Goal: Task Accomplishment & Management: Use online tool/utility

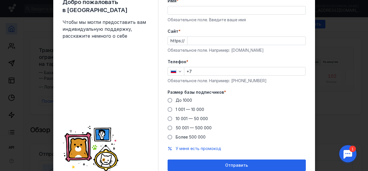
scroll to position [29, 0]
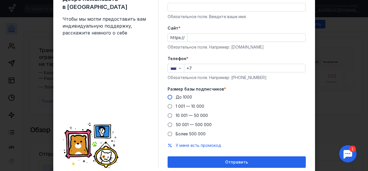
click at [184, 97] on span "До 1000" at bounding box center [184, 97] width 16 height 5
click at [0, 0] on input "До 1000" at bounding box center [0, 0] width 0 height 0
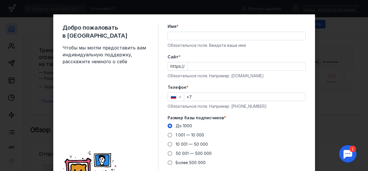
click at [217, 97] on input "+7" at bounding box center [244, 97] width 121 height 8
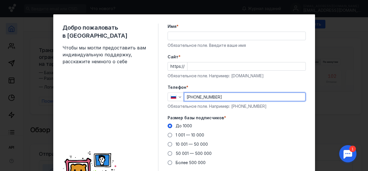
type input "[PHONE_NUMBER]"
click at [186, 37] on input "Имя *" at bounding box center [237, 36] width 138 height 8
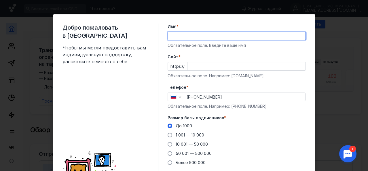
click at [199, 76] on div "Cайт * https:// Обязательное поле. Например: [DOMAIN_NAME]" at bounding box center [237, 66] width 138 height 25
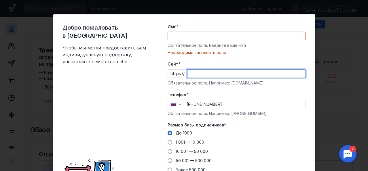
click at [196, 25] on label "Имя *" at bounding box center [237, 27] width 138 height 6
click at [196, 32] on input "Имя *" at bounding box center [237, 36] width 138 height 8
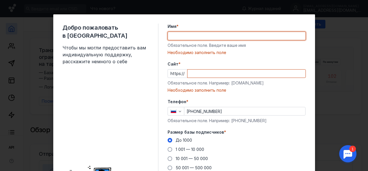
click at [197, 69] on div at bounding box center [246, 73] width 119 height 9
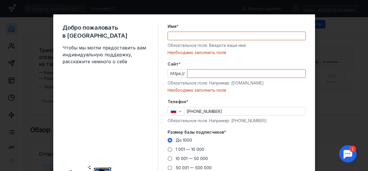
click at [206, 74] on input "Cайт *" at bounding box center [247, 74] width 118 height 8
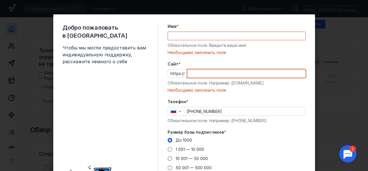
paste input "[DOMAIN_NAME]"
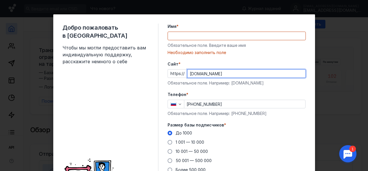
type input "[DOMAIN_NAME]"
click at [211, 40] on div "Имя * Обязательное поле. Введите ваше имя [PERSON_NAME] заполнить поле" at bounding box center [237, 40] width 138 height 32
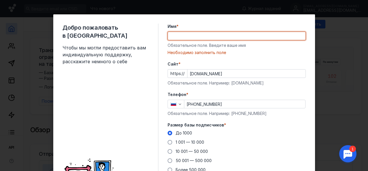
click at [211, 37] on input "Имя *" at bounding box center [237, 36] width 138 height 8
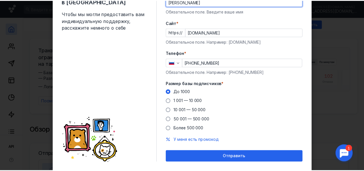
scroll to position [49, 0]
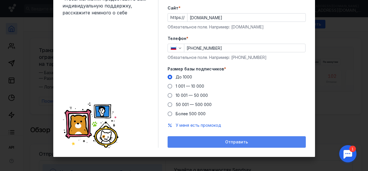
type input "[PERSON_NAME]"
click at [240, 140] on span "Отправить" at bounding box center [236, 142] width 23 height 5
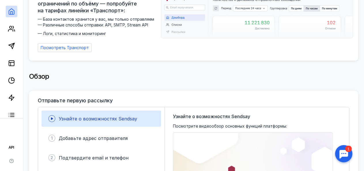
scroll to position [0, 0]
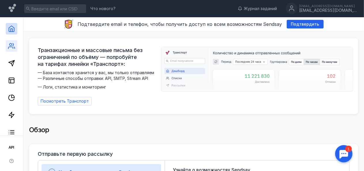
click at [14, 52] on link at bounding box center [12, 46] width 12 height 12
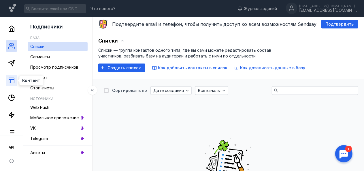
click at [12, 82] on icon at bounding box center [11, 80] width 7 height 7
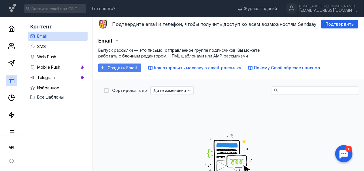
click at [137, 66] on span "Создать Email" at bounding box center [121, 68] width 29 height 5
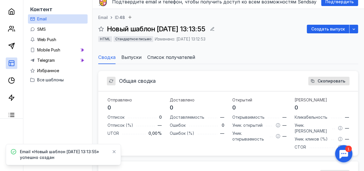
scroll to position [29, 0]
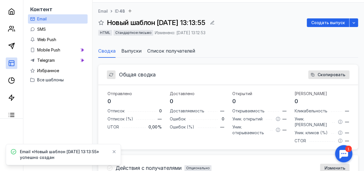
click at [113, 154] on icon at bounding box center [114, 152] width 3 height 3
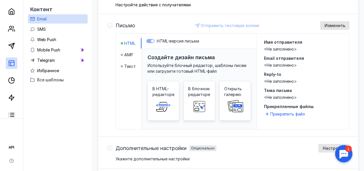
scroll to position [0, 0]
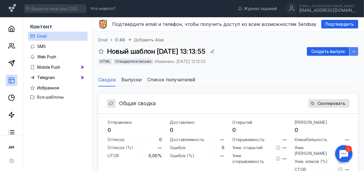
click at [354, 53] on icon "button" at bounding box center [354, 51] width 5 height 5
click at [215, 52] on icon "button" at bounding box center [212, 51] width 5 height 5
click at [322, 52] on span "Создать выпуск" at bounding box center [328, 51] width 34 height 5
click at [135, 79] on span "Выпуски" at bounding box center [131, 79] width 20 height 7
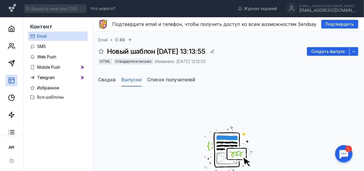
scroll to position [58, 0]
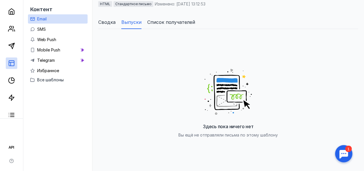
click at [111, 21] on span "Сводка" at bounding box center [106, 22] width 17 height 7
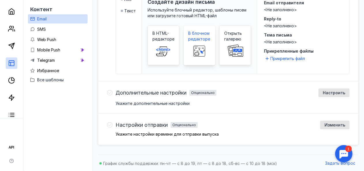
scroll to position [200, 0]
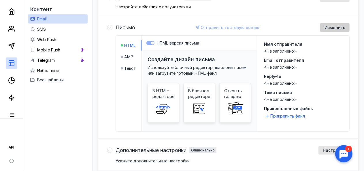
click at [334, 27] on span "Изменить" at bounding box center [334, 27] width 21 height 5
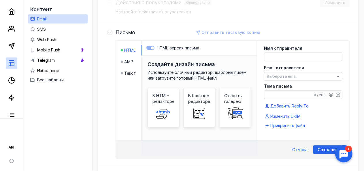
scroll to position [186, 0]
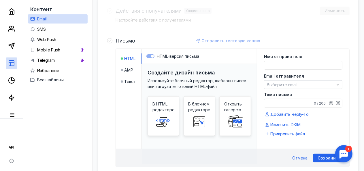
click at [299, 69] on div "Имя отправителя Email отправителя Выберите email Тема письма 0 / 200 Добавить R…" at bounding box center [303, 92] width 78 height 74
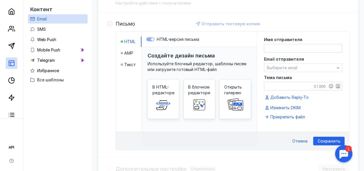
scroll to position [215, 0]
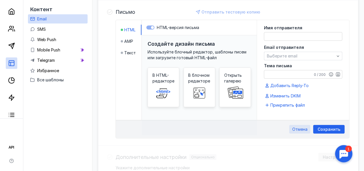
click at [300, 129] on span "Отмена" at bounding box center [299, 129] width 15 height 5
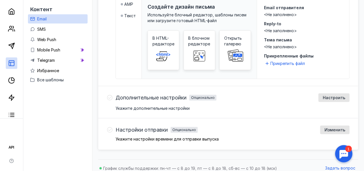
scroll to position [257, 0]
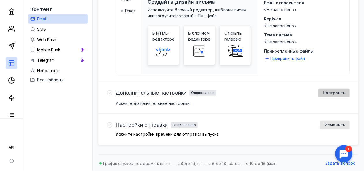
click at [334, 93] on span "Настроить" at bounding box center [334, 93] width 22 height 5
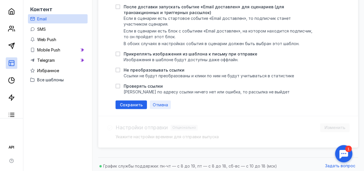
click at [156, 103] on span "Отмена" at bounding box center [160, 105] width 15 height 5
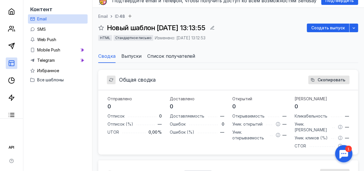
scroll to position [0, 0]
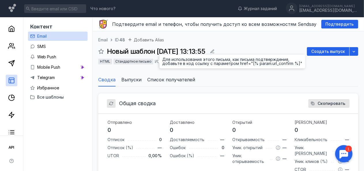
click at [152, 63] on span "Стандартное письмо" at bounding box center [133, 61] width 36 height 4
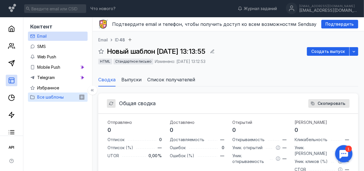
click at [64, 95] on span "Все шаблоны" at bounding box center [50, 97] width 27 height 5
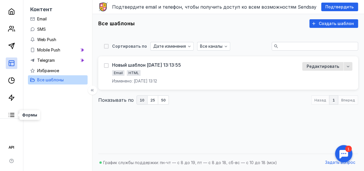
scroll to position [19, 0]
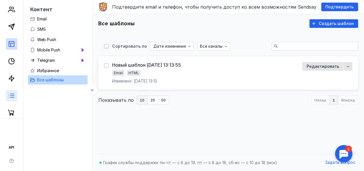
click at [12, 96] on line at bounding box center [12, 96] width 4 height 0
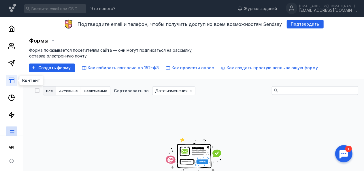
click at [13, 82] on icon at bounding box center [11, 80] width 7 height 7
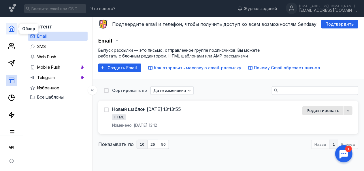
click at [12, 29] on polyline at bounding box center [12, 30] width 2 height 3
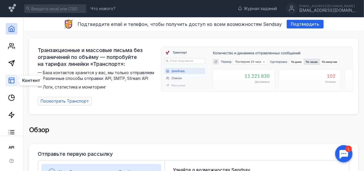
click at [13, 79] on icon at bounding box center [11, 80] width 7 height 7
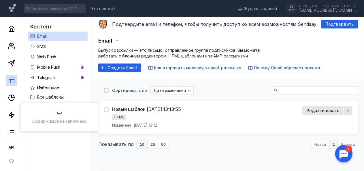
click at [157, 116] on div "HTML" at bounding box center [134, 118] width 45 height 7
click at [326, 114] on div "Редактировать" at bounding box center [322, 111] width 41 height 9
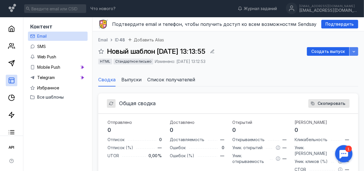
click at [358, 52] on div "button" at bounding box center [353, 51] width 9 height 9
click at [149, 38] on span "Добавить Alias" at bounding box center [149, 39] width 30 height 5
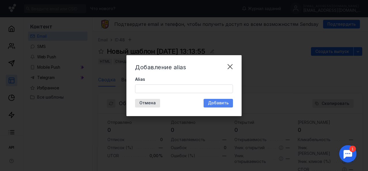
click at [223, 103] on span "Добавить" at bounding box center [218, 103] width 21 height 5
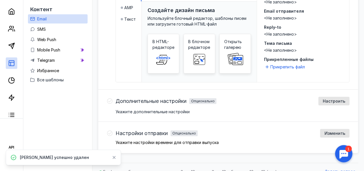
scroll to position [257, 0]
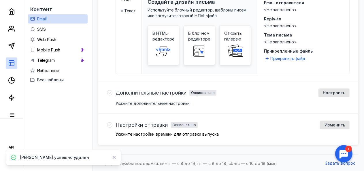
click at [250, 133] on p "Укажите настройки времени для отправки выпуска" at bounding box center [233, 135] width 234 height 4
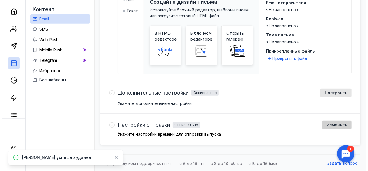
scroll to position [171, 0]
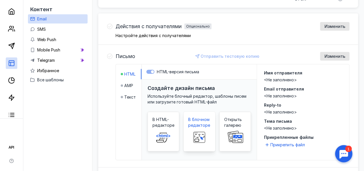
click at [207, 124] on span "В блочном редакторе" at bounding box center [199, 123] width 22 height 12
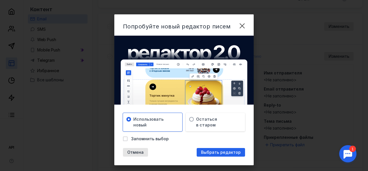
scroll to position [9, 0]
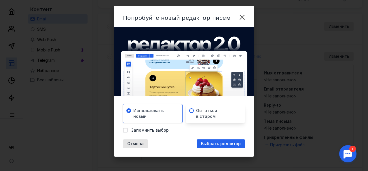
click at [214, 110] on div "Остаться в старом" at bounding box center [217, 114] width 43 height 12
click at [166, 112] on div "Использовать новый" at bounding box center [154, 114] width 43 height 12
click at [221, 145] on span "Выбрать редактор" at bounding box center [221, 144] width 40 height 5
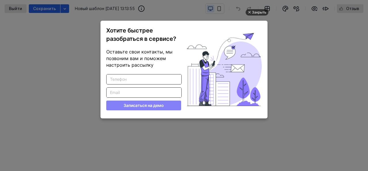
click at [258, 11] on div "Закрыть" at bounding box center [259, 12] width 14 height 6
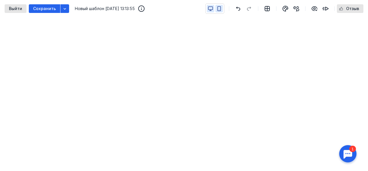
click at [219, 5] on button "button" at bounding box center [219, 8] width 7 height 7
click at [214, 7] on button "button" at bounding box center [210, 8] width 7 height 7
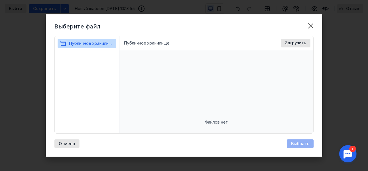
click at [144, 42] on li "Публичное хранилище" at bounding box center [146, 43] width 45 height 6
click at [139, 44] on li "Публичное хранилище" at bounding box center [146, 43] width 45 height 6
click at [297, 41] on span "Загрузить" at bounding box center [295, 43] width 21 height 5
click at [167, 73] on div "Файлов нет" at bounding box center [217, 122] width 194 height 144
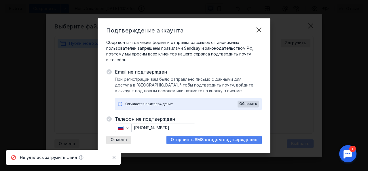
click at [198, 141] on span "Отправить SMS с кодом подтверждения" at bounding box center [214, 140] width 87 height 5
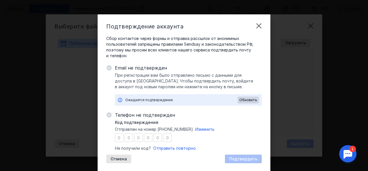
type input "8"
type input "2"
type input "4"
type input "0"
type input "1"
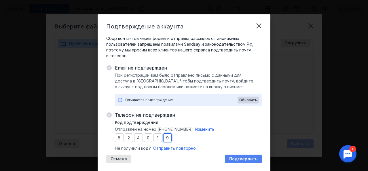
type input "9"
click at [243, 160] on span "Подтвердить" at bounding box center [243, 159] width 28 height 5
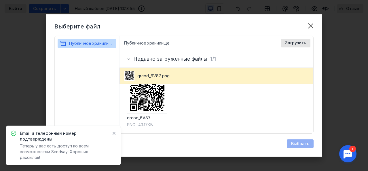
scroll to position [18, 0]
click at [156, 88] on img at bounding box center [147, 94] width 40 height 40
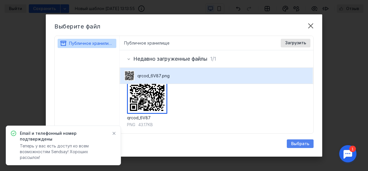
click at [294, 142] on span "Выбрать" at bounding box center [300, 144] width 18 height 5
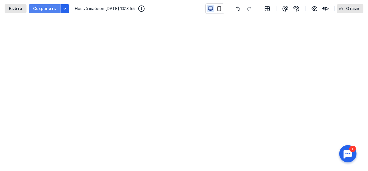
click at [41, 9] on span "Сохранить" at bounding box center [44, 8] width 23 height 5
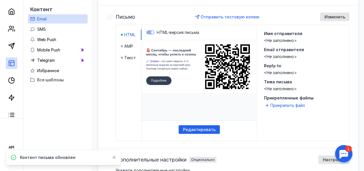
scroll to position [171, 0]
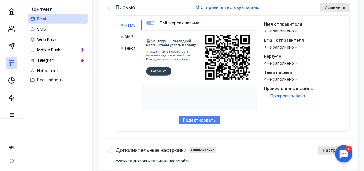
click at [208, 120] on span "Редактировать" at bounding box center [199, 120] width 33 height 5
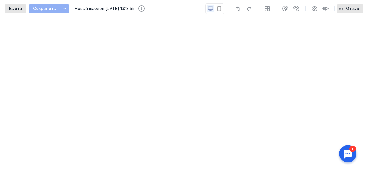
click at [214, 8] on div at bounding box center [214, 8] width 19 height 10
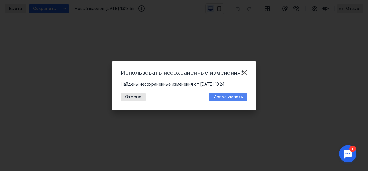
click at [232, 97] on span "Использовать" at bounding box center [229, 97] width 30 height 5
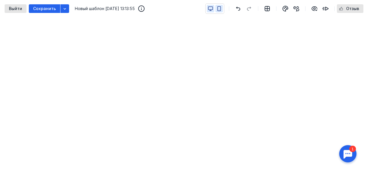
click at [220, 7] on icon "button" at bounding box center [219, 8] width 5 height 5
click at [211, 7] on icon "button" at bounding box center [210, 8] width 5 height 5
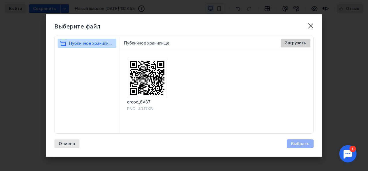
click at [303, 44] on span "Загрузить" at bounding box center [295, 43] width 21 height 5
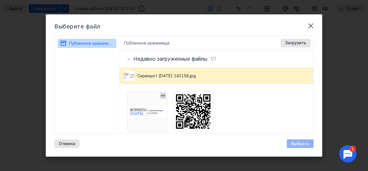
click at [153, 126] on img at bounding box center [147, 112] width 40 height 40
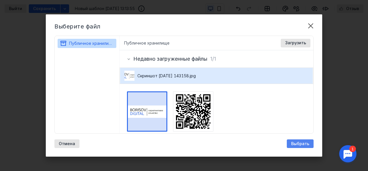
click at [295, 143] on span "Выбрать" at bounding box center [300, 144] width 18 height 5
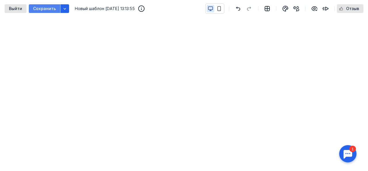
click at [41, 9] on span "Сохранить" at bounding box center [44, 8] width 23 height 5
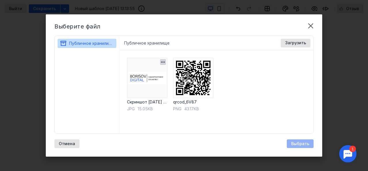
click at [143, 77] on img at bounding box center [147, 78] width 40 height 40
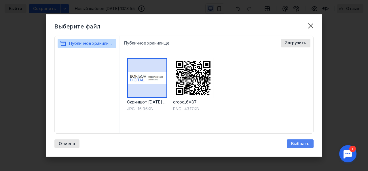
click at [312, 144] on div "Выбрать" at bounding box center [300, 144] width 27 height 9
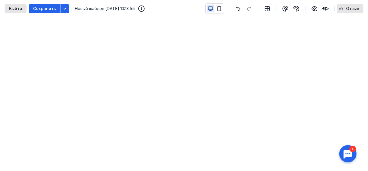
click at [46, 7] on span "Сохранить" at bounding box center [44, 8] width 23 height 5
click at [220, 7] on icon "button" at bounding box center [219, 8] width 5 height 5
click at [211, 10] on icon "button" at bounding box center [210, 8] width 5 height 5
click at [19, 9] on span "Выйти" at bounding box center [15, 8] width 13 height 5
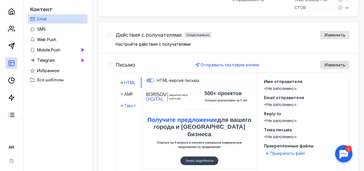
click at [134, 107] on span "Текст" at bounding box center [130, 106] width 12 height 6
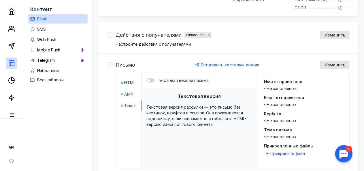
click at [132, 96] on span "AMP" at bounding box center [128, 95] width 9 height 6
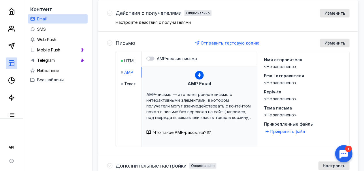
scroll to position [190, 0]
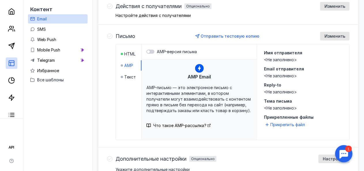
click at [126, 46] on div "HTML AMP Текст" at bounding box center [129, 92] width 26 height 96
click at [130, 54] on span "HTML" at bounding box center [129, 54] width 11 height 6
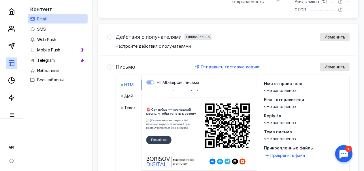
scroll to position [144, 0]
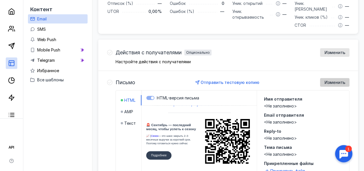
click at [332, 79] on div "Изменить" at bounding box center [334, 82] width 29 height 9
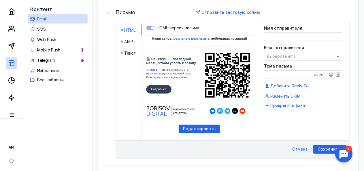
scroll to position [215, 0]
click at [302, 37] on textarea at bounding box center [303, 37] width 78 height 8
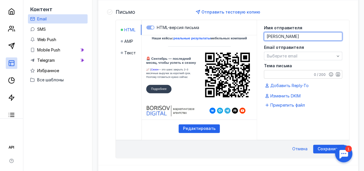
type textarea "[PERSON_NAME]"
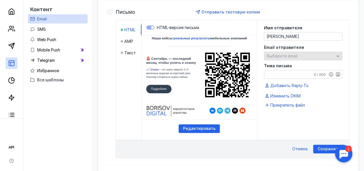
click at [296, 55] on span "Выберите email" at bounding box center [282, 56] width 31 height 5
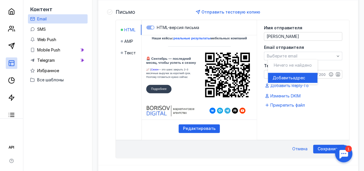
click at [295, 77] on span "адрес" at bounding box center [299, 78] width 12 height 6
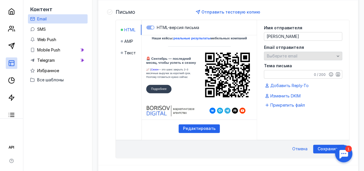
click at [286, 56] on span "Выберите email" at bounding box center [282, 56] width 31 height 5
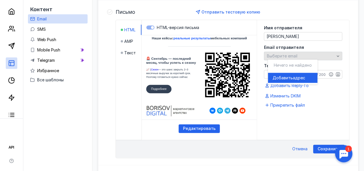
scroll to position [84, 0]
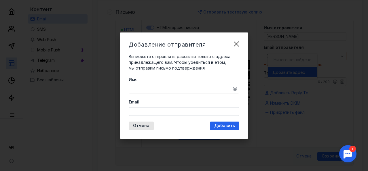
click at [143, 88] on textarea "Имя" at bounding box center [184, 89] width 110 height 8
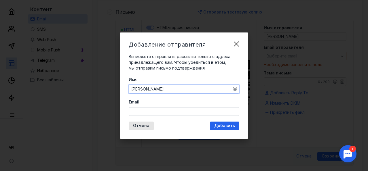
type textarea "[PERSON_NAME]"
click at [149, 110] on input "Email" at bounding box center [184, 112] width 110 height 8
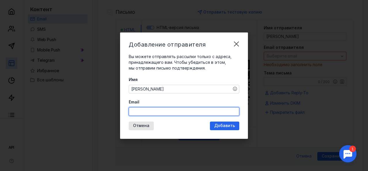
type input "N"
type input "[EMAIL_ADDRESS][DOMAIN_NAME]"
click at [217, 126] on div "Добавление отправителя Вы можете отправлять рассылки только с адреса, принадлеж…" at bounding box center [184, 86] width 128 height 107
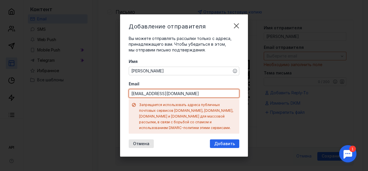
drag, startPoint x: 195, startPoint y: 95, endPoint x: 103, endPoint y: 93, distance: 91.9
click at [103, 93] on div "Добавление отправителя Вы можете отправлять рассылки только с адреса, принадлеж…" at bounding box center [184, 85] width 368 height 171
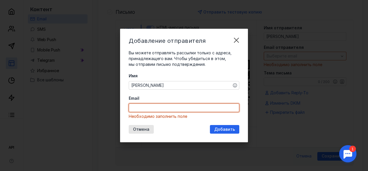
click at [230, 36] on div "Добавление отправителя Вы можете отправлять рассылки только с адреса, принадлеж…" at bounding box center [184, 86] width 128 height 114
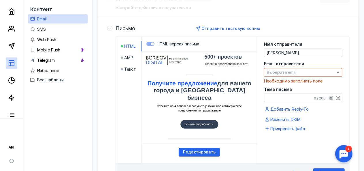
scroll to position [157, 0]
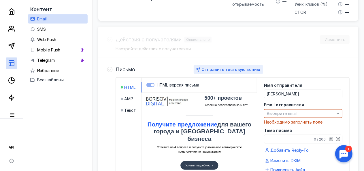
click at [237, 71] on span "Отправить тестовую копию" at bounding box center [230, 69] width 59 height 5
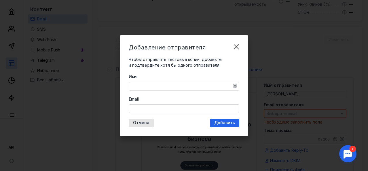
click at [193, 82] on div "Имя" at bounding box center [184, 82] width 111 height 17
click at [167, 109] on input "Email" at bounding box center [184, 109] width 110 height 8
type input "[EMAIL_ADDRESS][DOMAIN_NAME]"
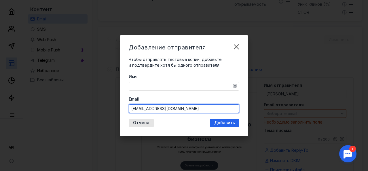
click at [211, 89] on div "Имя Email [EMAIL_ADDRESS][DOMAIN_NAME]" at bounding box center [184, 93] width 111 height 39
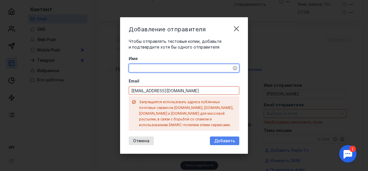
click at [226, 137] on div "Добавление отправителя Чтобы отправлять тестовые копии, добавьте и подтвердите …" at bounding box center [184, 85] width 128 height 137
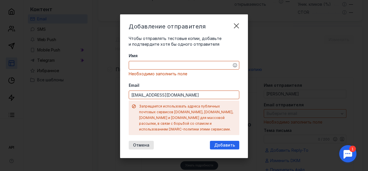
click at [184, 62] on div "Имя Необходимо заполнить поле" at bounding box center [184, 65] width 111 height 24
click at [183, 63] on div at bounding box center [184, 65] width 111 height 9
click at [181, 69] on textarea "Имя" at bounding box center [184, 65] width 110 height 8
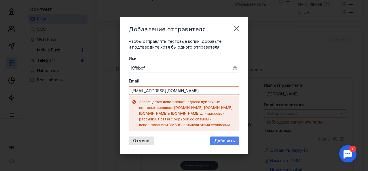
click at [219, 139] on span "Добавить" at bounding box center [224, 141] width 21 height 5
click at [230, 139] on span "Добавить" at bounding box center [224, 141] width 21 height 5
click at [218, 139] on span "Добавить" at bounding box center [224, 141] width 21 height 5
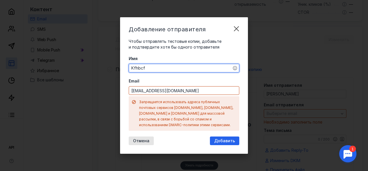
drag, startPoint x: 153, startPoint y: 67, endPoint x: 116, endPoint y: 65, distance: 37.2
click at [116, 65] on div "Добавление отправителя Чтобы отправлять тестовые копии, добавьте и подтвердите …" at bounding box center [184, 85] width 368 height 171
type textarea "[PERSON_NAME]"
click at [237, 139] on div "Добавить" at bounding box center [224, 141] width 27 height 5
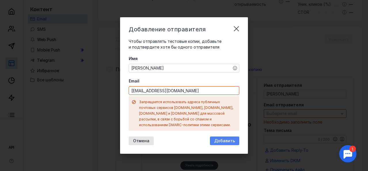
click at [230, 142] on div "Добавить" at bounding box center [224, 141] width 29 height 9
click at [226, 139] on span "Добавить" at bounding box center [224, 141] width 21 height 5
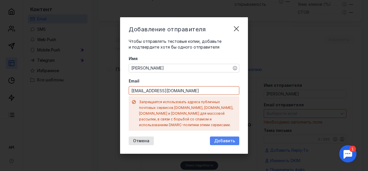
click at [227, 141] on span "Добавить" at bounding box center [224, 141] width 21 height 5
click at [200, 119] on div "Запрещается использовать адреса публичных почтовых сервисов [DOMAIN_NAME], [DOM…" at bounding box center [187, 113] width 97 height 29
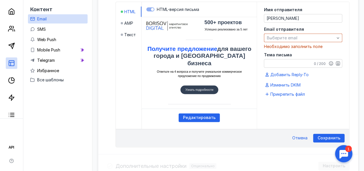
scroll to position [220, 0]
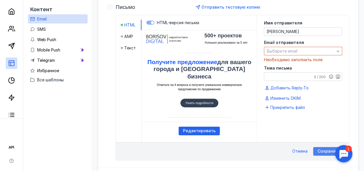
click at [320, 150] on span "Сохранить" at bounding box center [329, 151] width 23 height 5
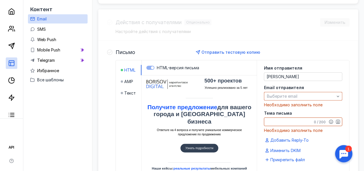
scroll to position [169, 0]
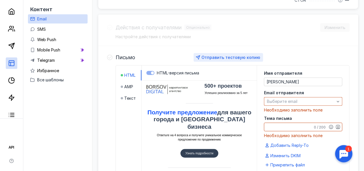
click at [223, 59] on div "Отправить тестовую копию" at bounding box center [230, 58] width 59 height 6
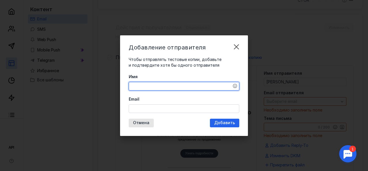
click at [186, 87] on textarea "Имя" at bounding box center [184, 86] width 110 height 8
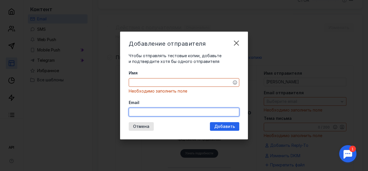
drag, startPoint x: 183, startPoint y: 105, endPoint x: 180, endPoint y: 108, distance: 4.7
click at [183, 105] on div "Email" at bounding box center [184, 108] width 111 height 17
click at [179, 110] on input "Email" at bounding box center [184, 112] width 110 height 8
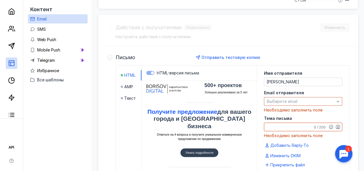
scroll to position [0, 0]
click at [170, 81] on html "500+ проектов Успешно реализовано за 5 лет" at bounding box center [199, 81] width 124 height 0
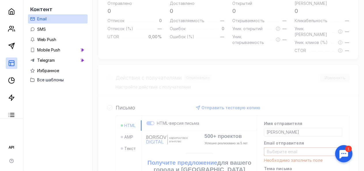
scroll to position [67, 0]
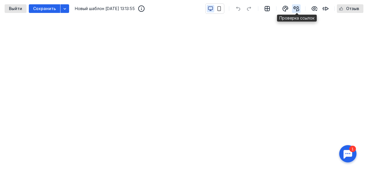
click at [295, 9] on icon "button" at bounding box center [296, 8] width 7 height 7
click at [319, 6] on div "button" at bounding box center [314, 8] width 9 height 9
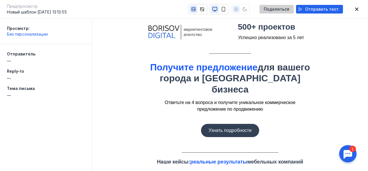
click at [277, 12] on div "Поделиться" at bounding box center [277, 9] width 34 height 9
click at [286, 10] on span "Поделиться" at bounding box center [277, 9] width 26 height 5
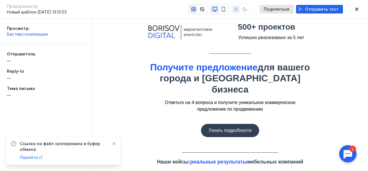
click at [24, 158] on span "Перейти" at bounding box center [29, 157] width 18 height 5
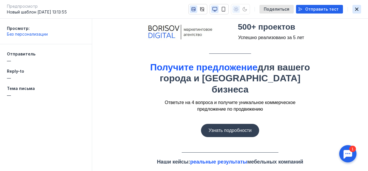
click at [356, 8] on icon "button" at bounding box center [356, 8] width 3 height 3
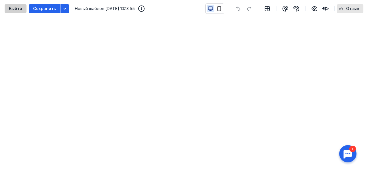
click at [18, 10] on span "Выйти" at bounding box center [15, 8] width 13 height 5
